Goal: Find specific page/section: Find specific page/section

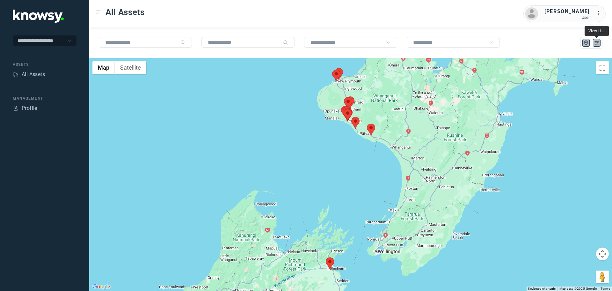
click at [598, 44] on icon "List" at bounding box center [597, 43] width 6 height 6
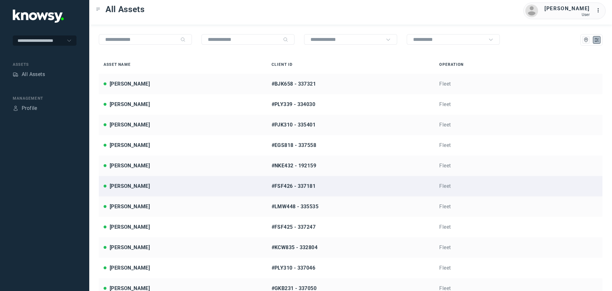
scroll to position [6, 0]
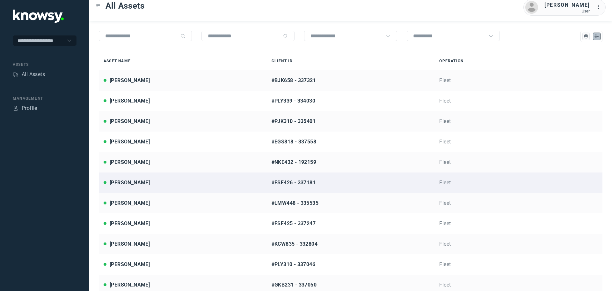
click at [175, 179] on div "[PERSON_NAME]" at bounding box center [183, 183] width 159 height 8
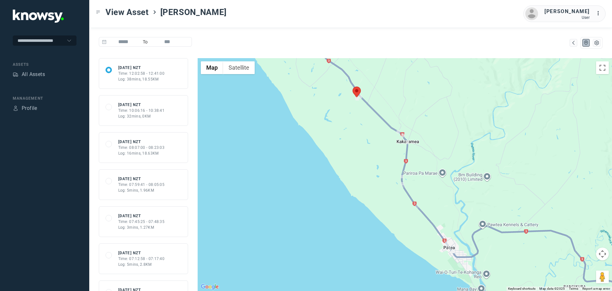
click at [164, 79] on div "68e83f2e7a6efdc8d5d6d6a4 [DATE] NZT Time: 12:02:58 - 12:41:00 Log: 38mins, 18.5…" at bounding box center [144, 73] width 76 height 17
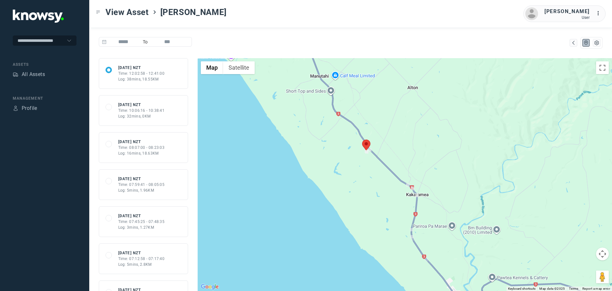
drag, startPoint x: 368, startPoint y: 147, endPoint x: 377, endPoint y: 181, distance: 35.8
click at [377, 181] on div at bounding box center [405, 174] width 415 height 233
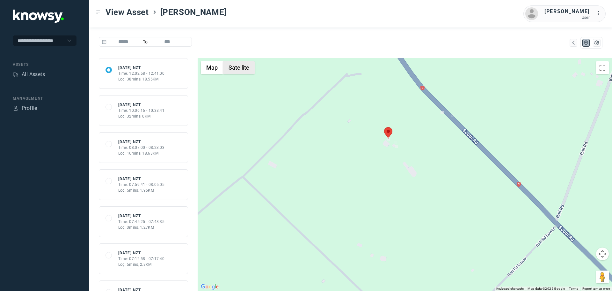
click at [244, 71] on button "Satellite" at bounding box center [239, 67] width 32 height 13
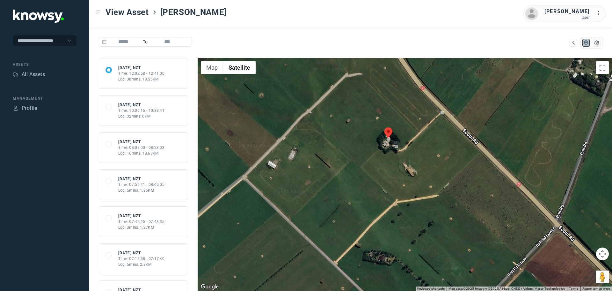
click at [95, 90] on div "68e83f2e7a6efdc8d5d6d6a4 [DATE] NZT Time: 12:02:58 - 12:41:00 Log: 38mins, 18.5…" at bounding box center [143, 174] width 108 height 233
click at [44, 77] on div "All Assets" at bounding box center [33, 74] width 23 height 8
